Goal: Transaction & Acquisition: Download file/media

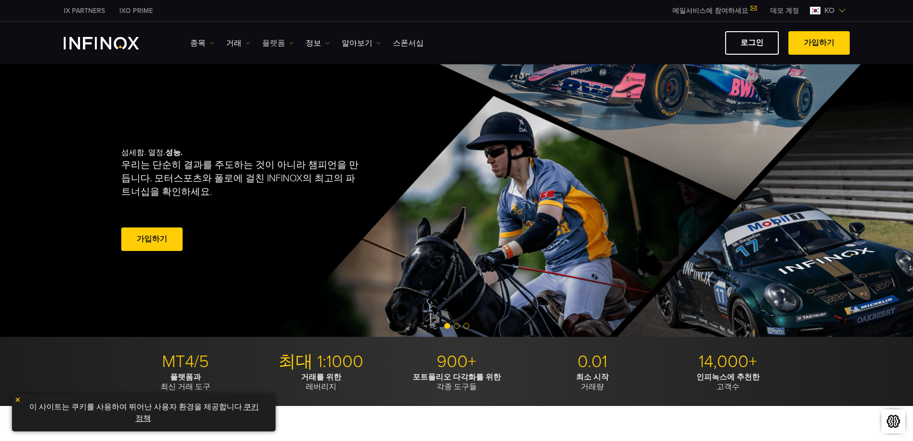
click at [289, 41] on img at bounding box center [291, 43] width 5 height 5
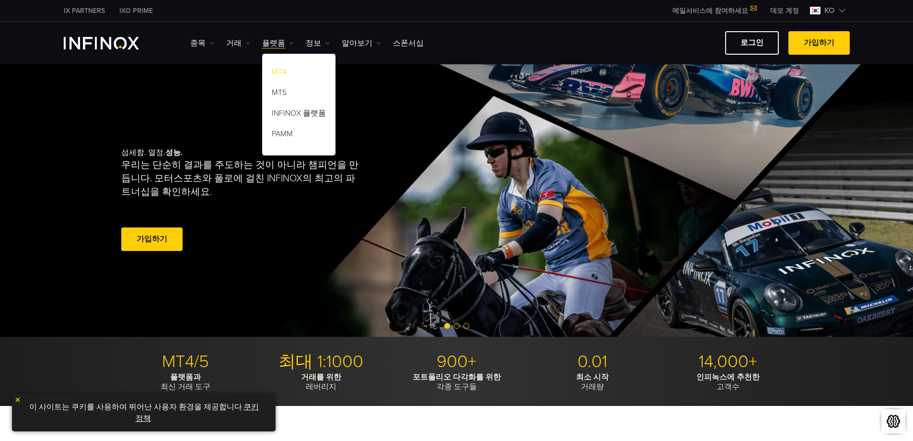
click at [281, 67] on link "MT4" at bounding box center [298, 73] width 73 height 21
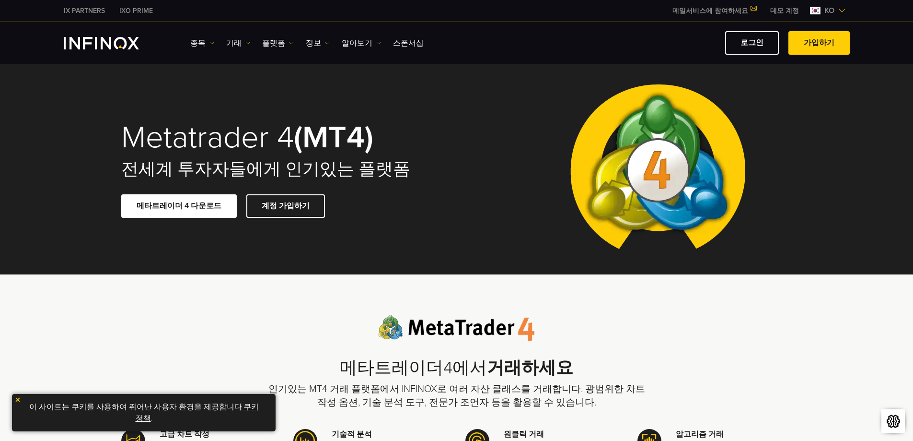
click at [207, 165] on h2 "전세계 투자자들에게 인기있는 플랫폼" at bounding box center [282, 169] width 322 height 21
click at [179, 206] on span at bounding box center [179, 206] width 0 height 0
click at [792, 113] on div at bounding box center [658, 169] width 268 height 210
